Goal: Task Accomplishment & Management: Manage account settings

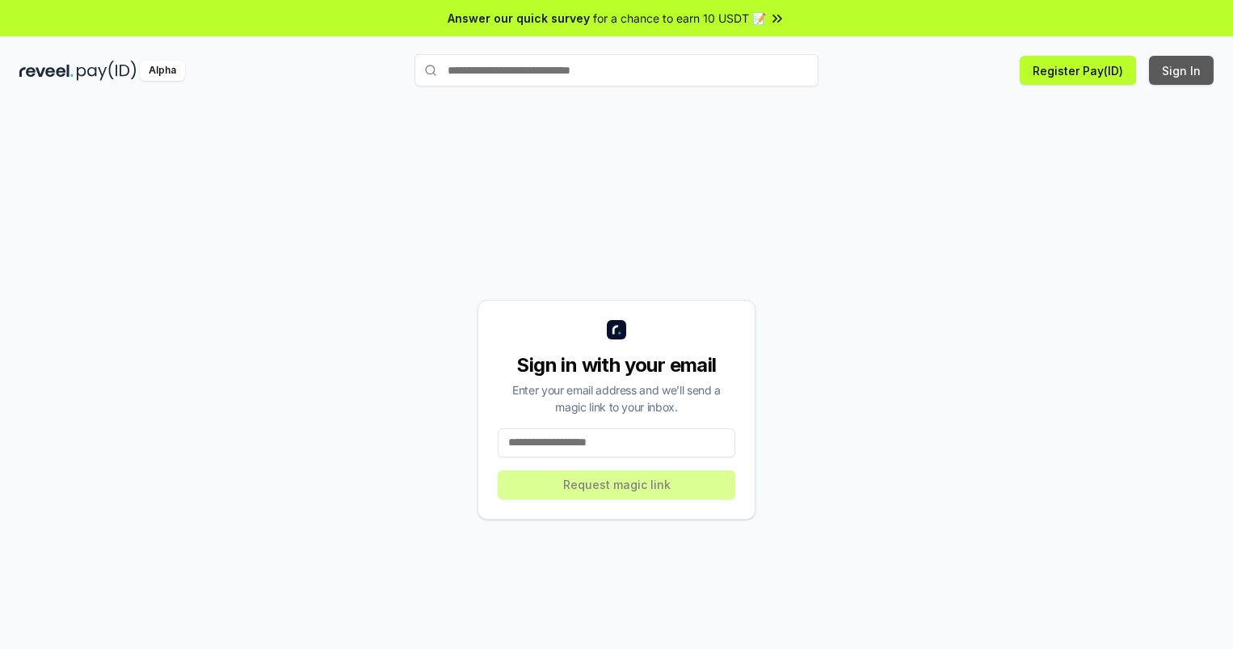
click at [1182, 70] on button "Sign In" at bounding box center [1181, 70] width 65 height 29
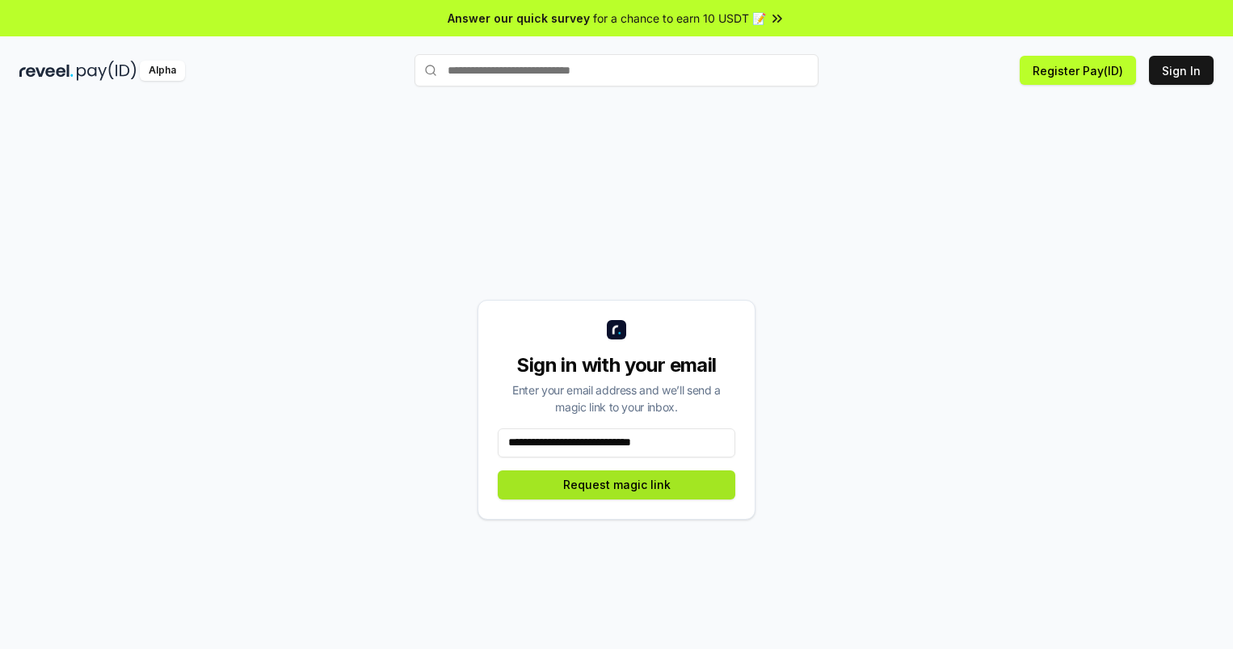
type input "**********"
click at [617, 484] on button "Request magic link" at bounding box center [617, 484] width 238 height 29
